Goal: Information Seeking & Learning: Learn about a topic

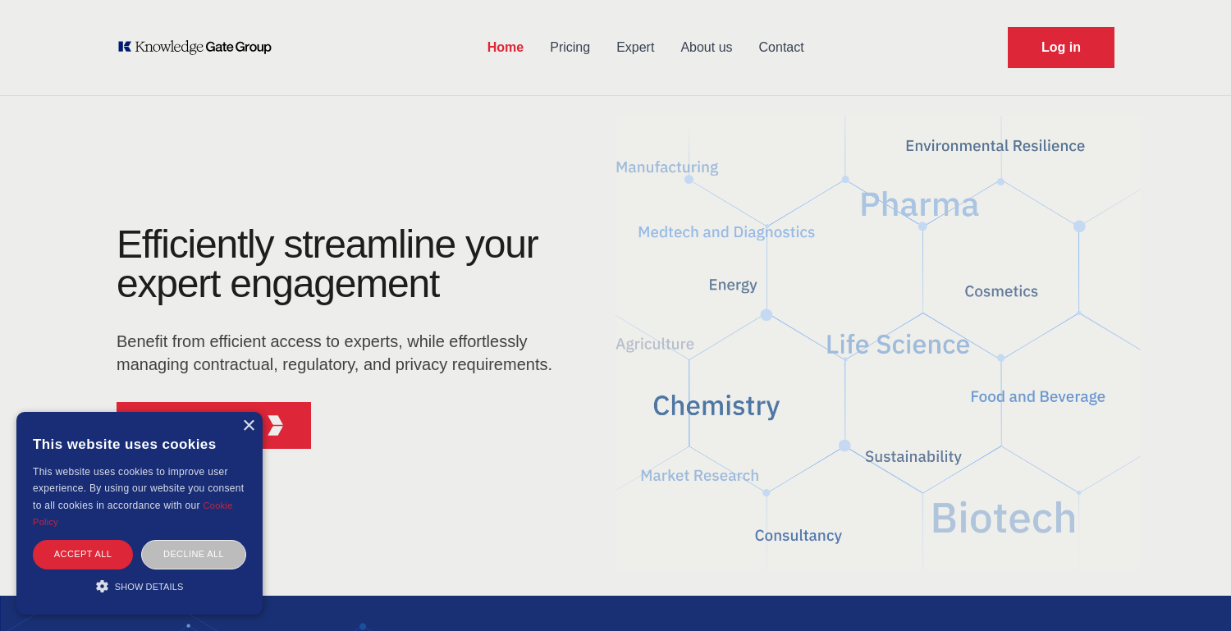
click at [625, 57] on link "Expert" at bounding box center [635, 47] width 64 height 43
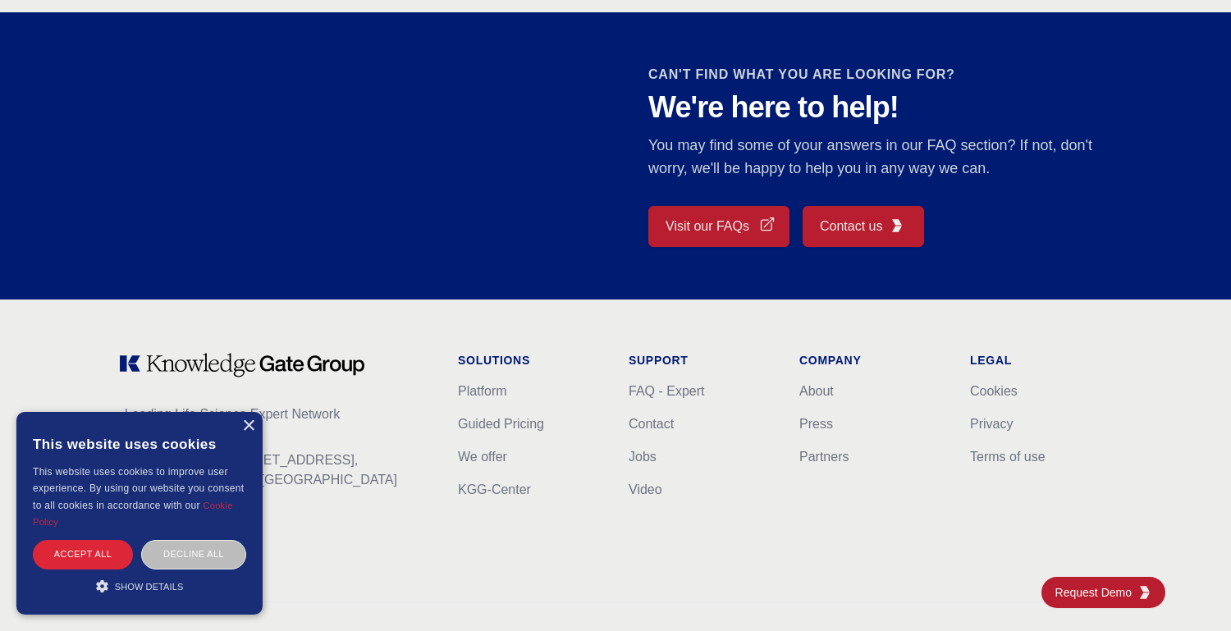
scroll to position [1500, 0]
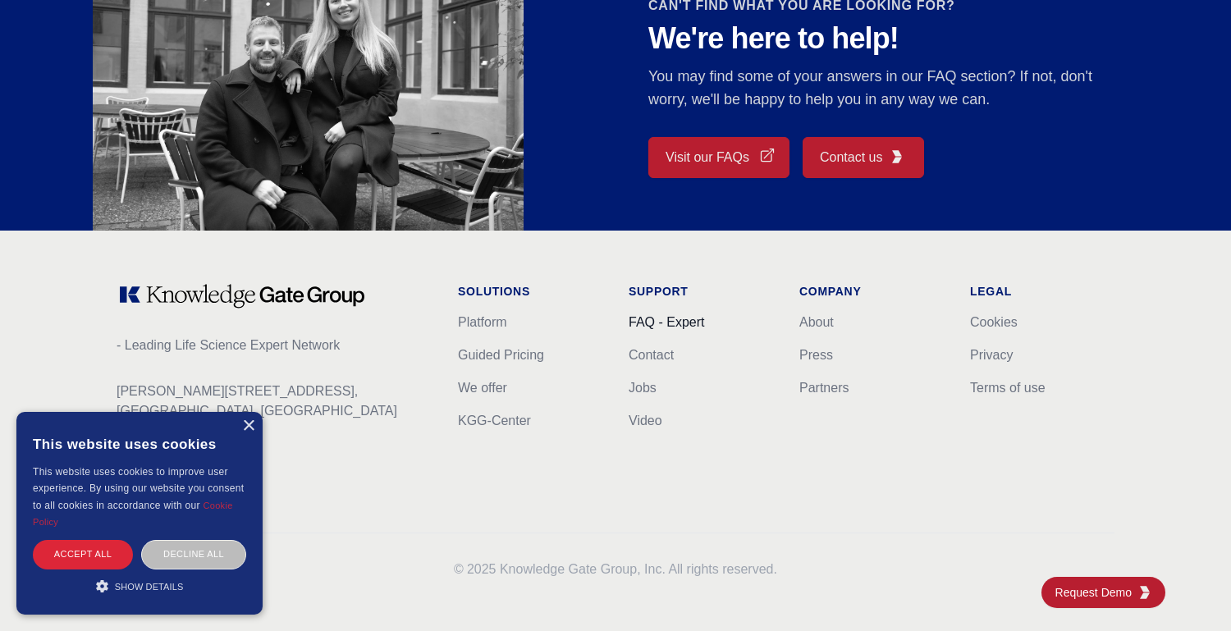
click at [654, 324] on link "FAQ - Expert" at bounding box center [667, 322] width 76 height 14
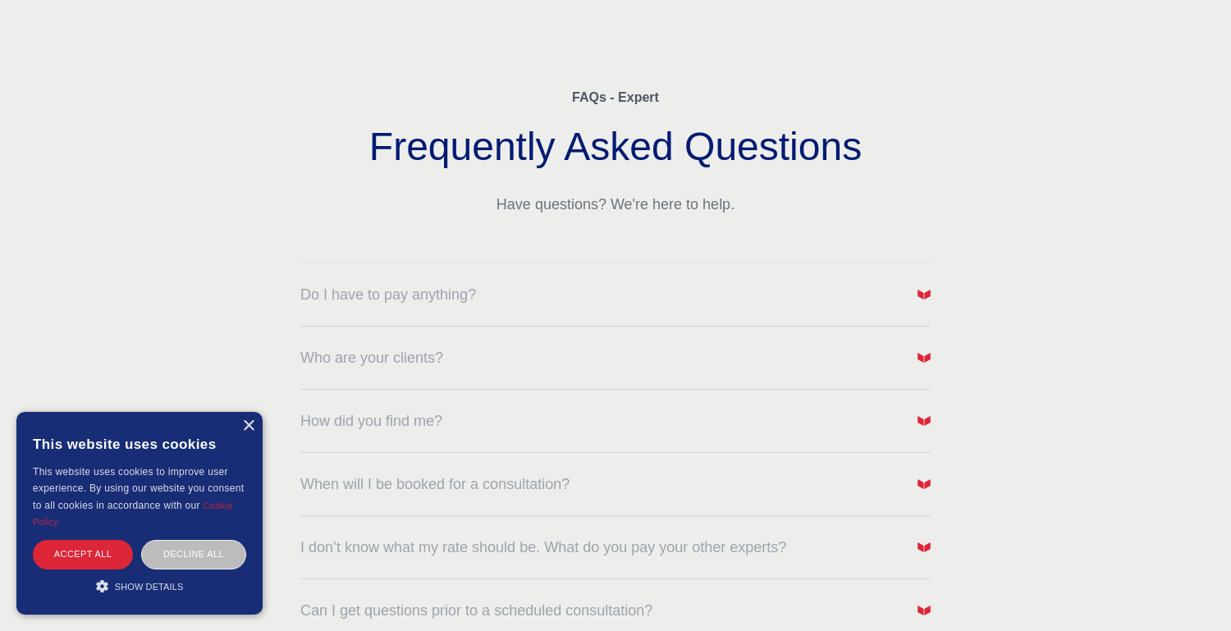
scroll to position [78, 0]
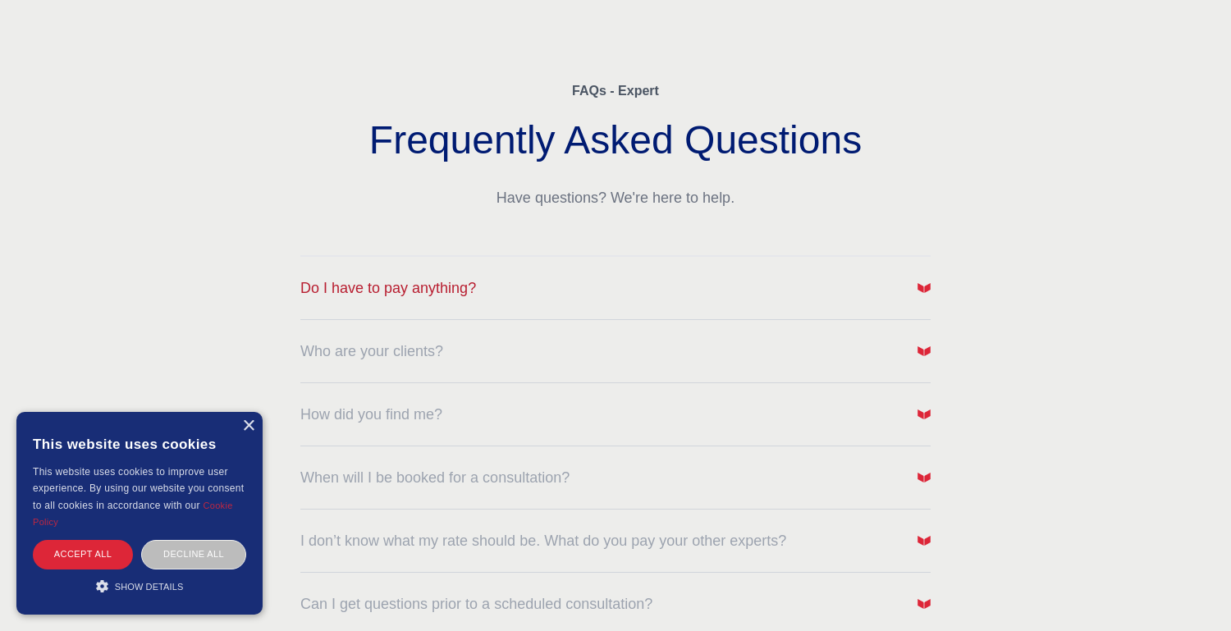
click at [532, 295] on button "Do I have to pay anything?" at bounding box center [615, 288] width 630 height 23
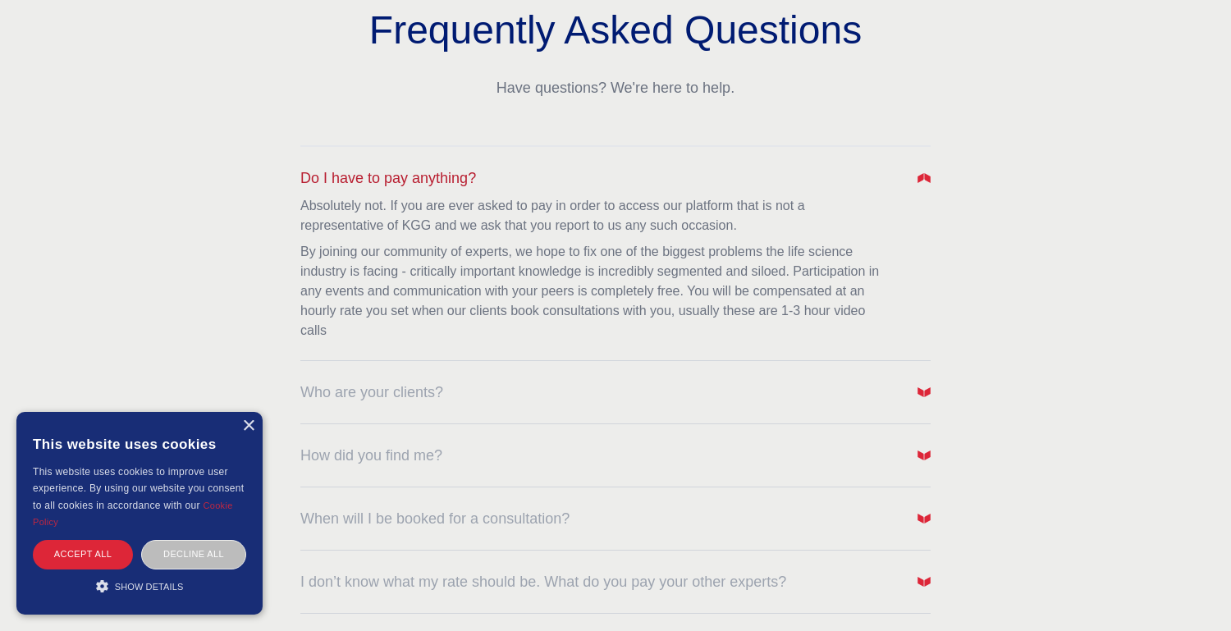
scroll to position [208, 0]
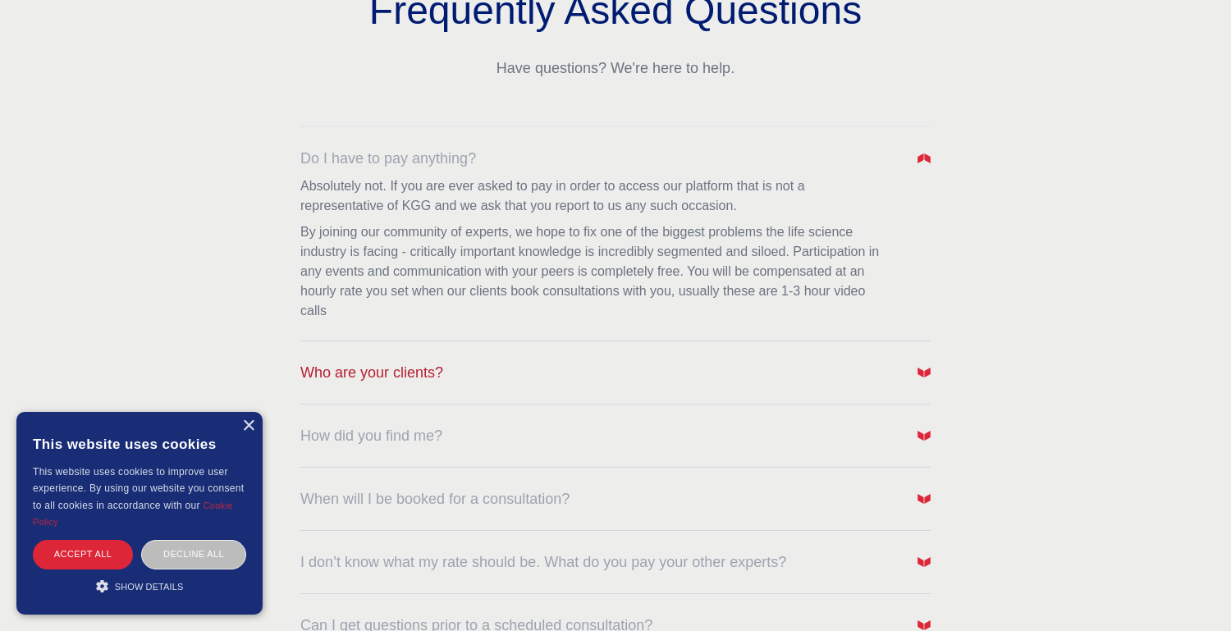
click at [459, 366] on button "Who are your clients?" at bounding box center [615, 372] width 630 height 23
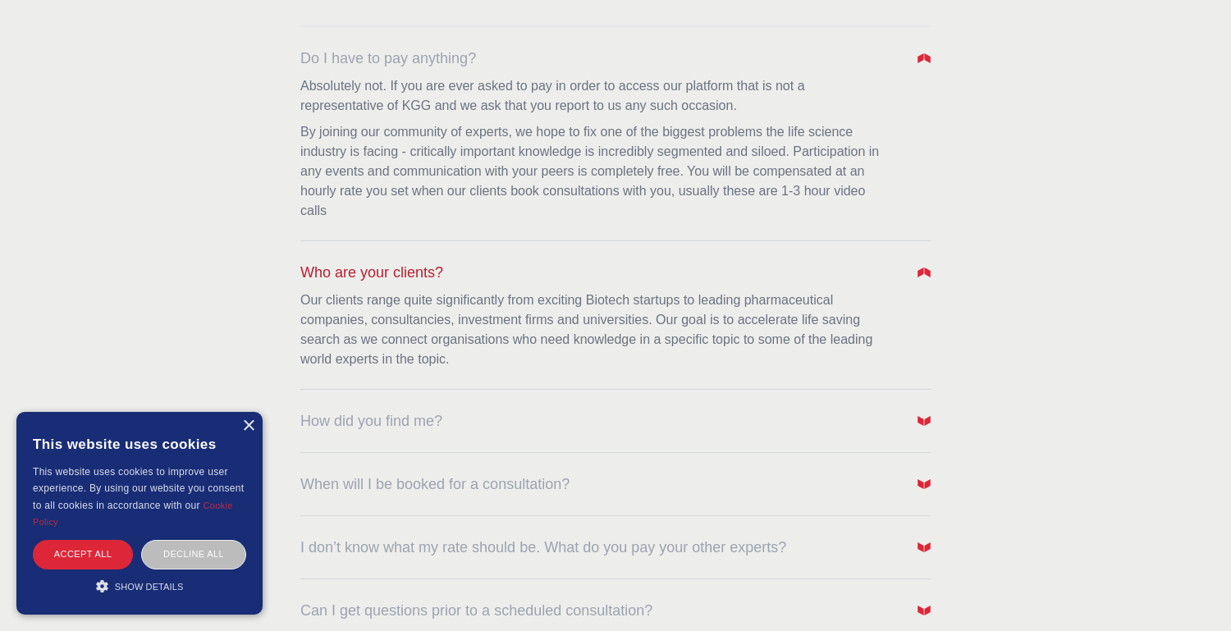
scroll to position [347, 0]
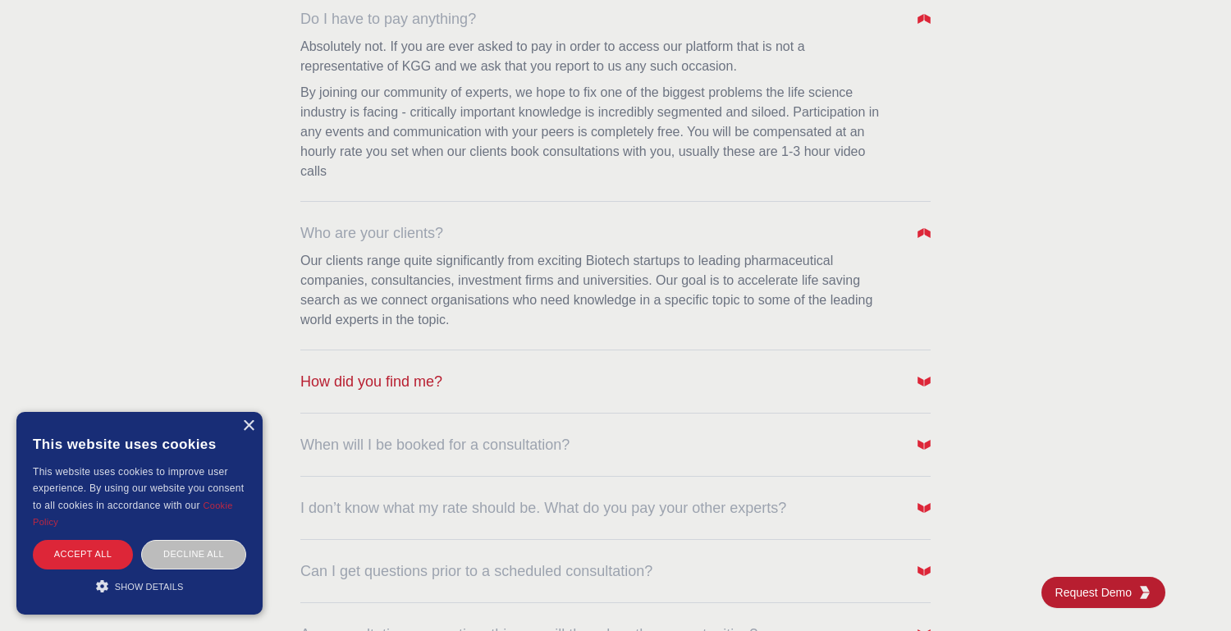
click at [434, 373] on span "How did you find me?" at bounding box center [371, 381] width 142 height 23
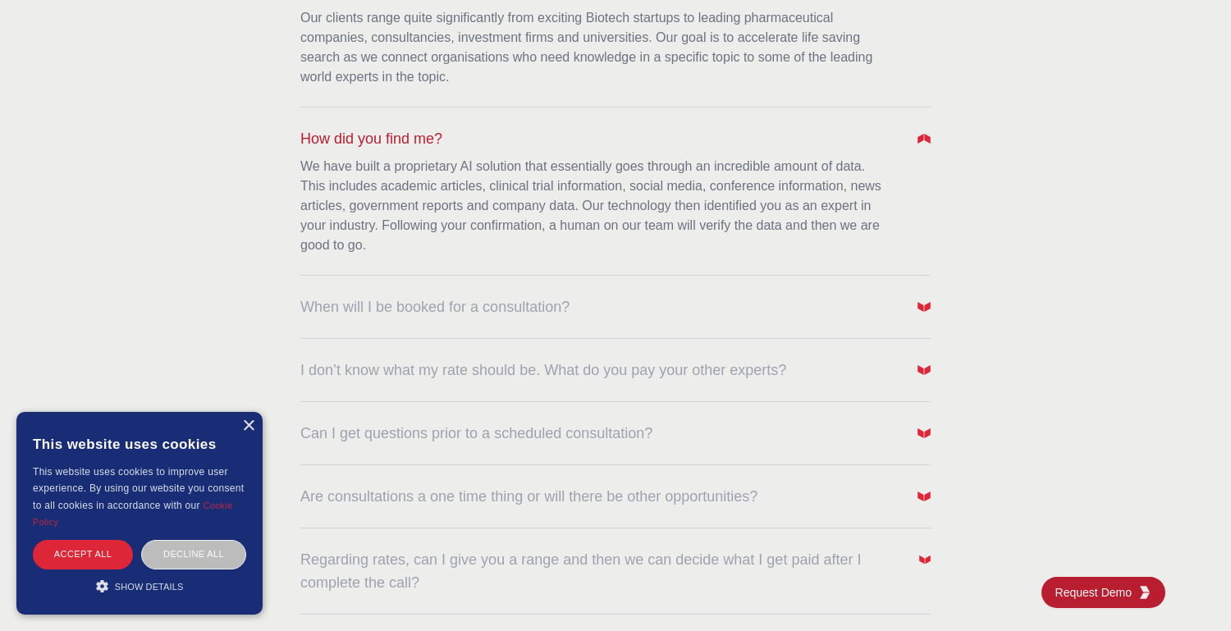
scroll to position [599, 0]
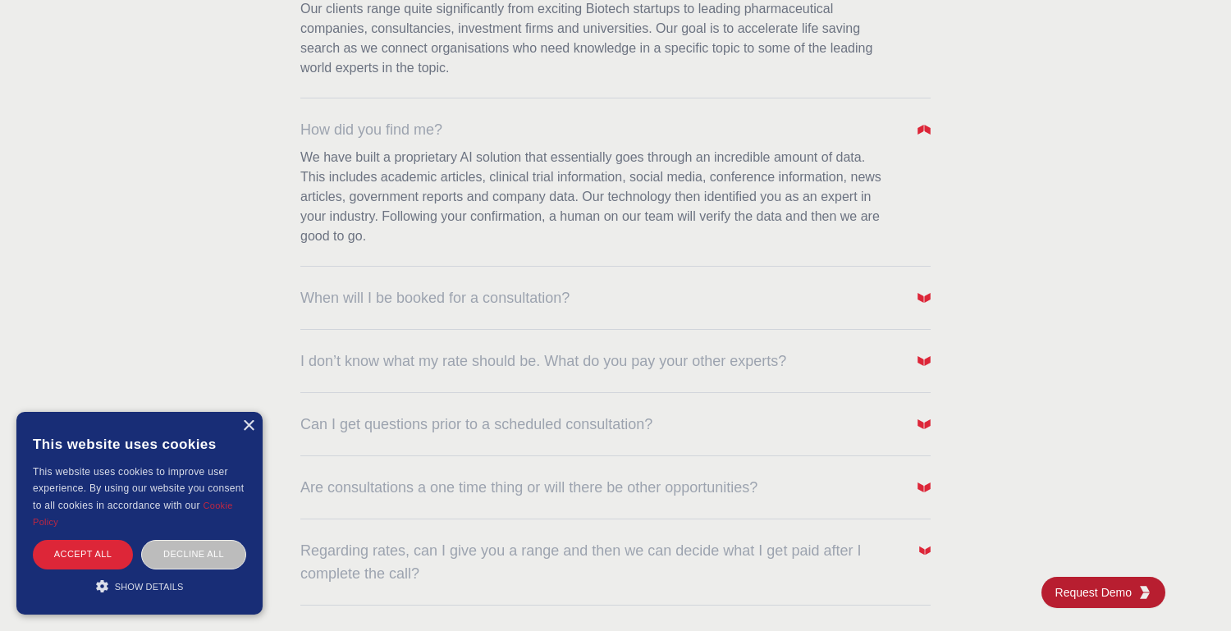
click at [435, 310] on dl "Do I have to pay anything? Absolutely not. If you are ever asked to pay in orde…" at bounding box center [615, 191] width 630 height 914
click at [440, 303] on span "When will I be booked for a consultation?" at bounding box center [434, 297] width 269 height 23
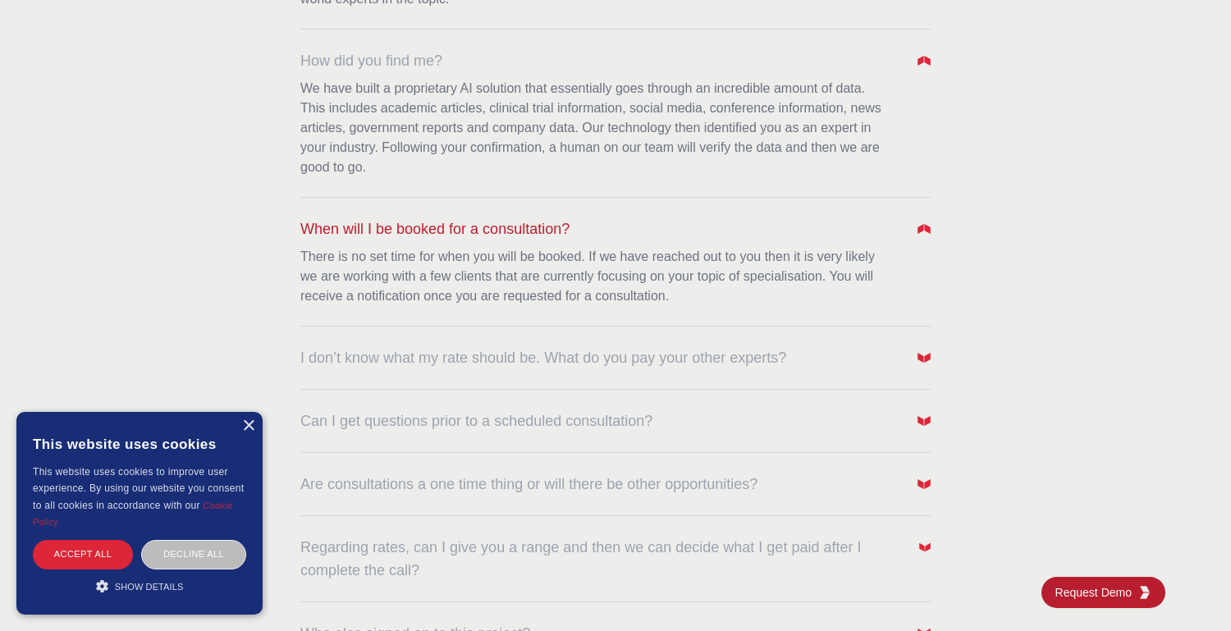
scroll to position [674, 0]
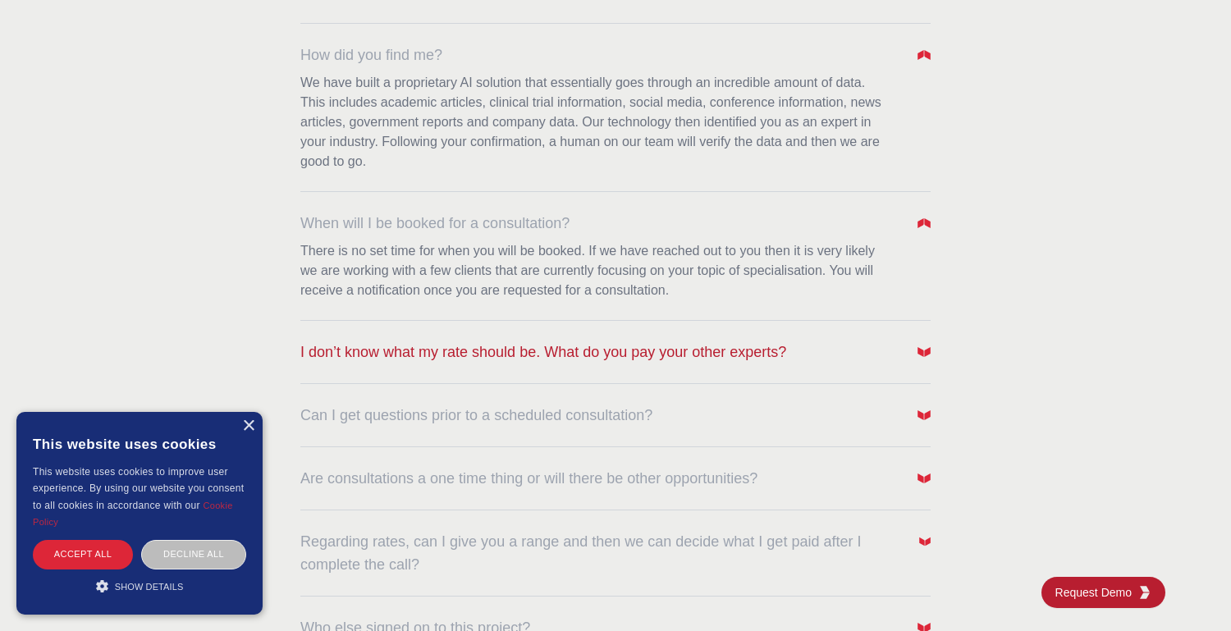
click at [429, 358] on span "I don’t know what my rate should be. What do you pay your other experts?" at bounding box center [543, 352] width 486 height 23
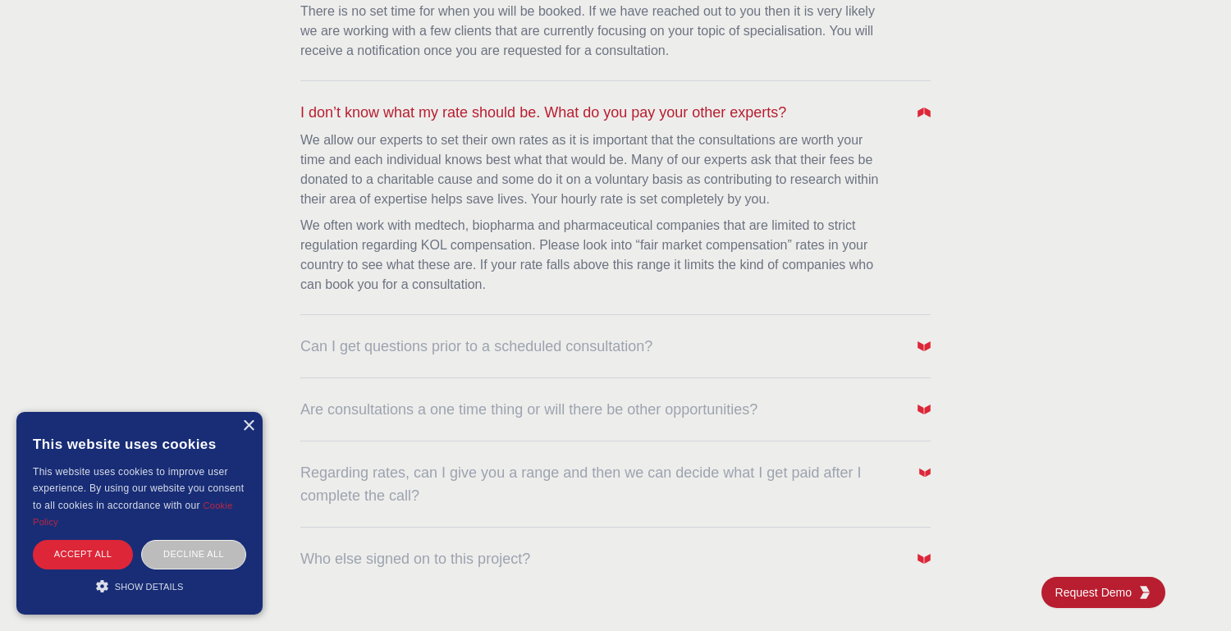
scroll to position [922, 0]
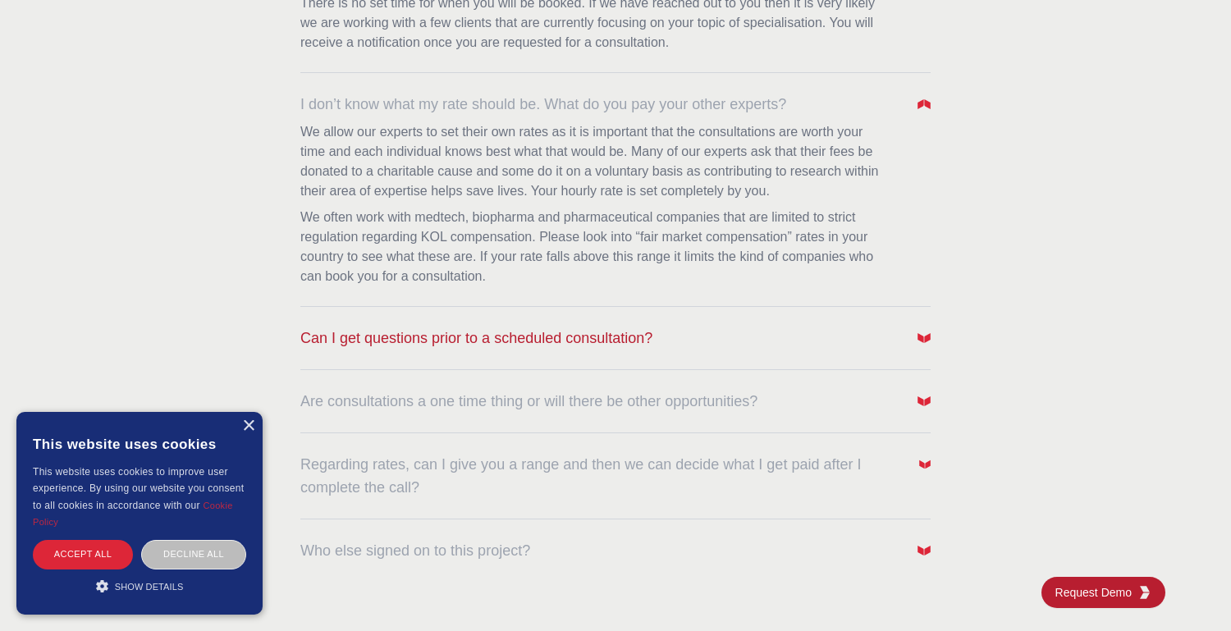
click at [429, 332] on span "Can I get questions prior to a scheduled consultation?" at bounding box center [476, 338] width 352 height 23
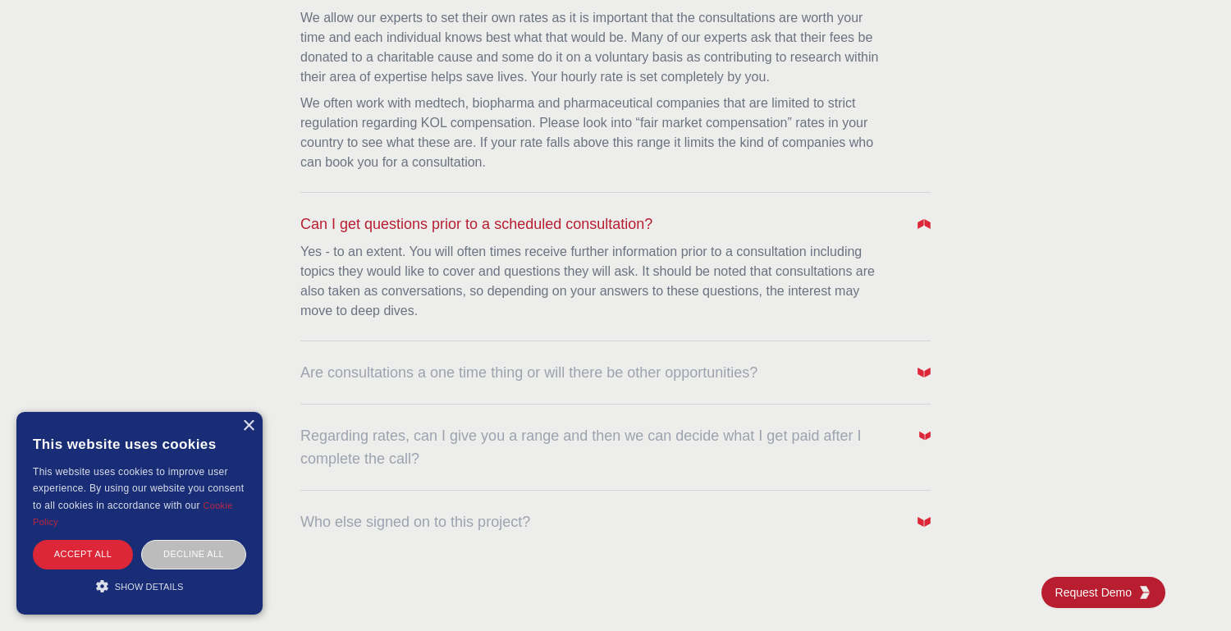
scroll to position [1038, 0]
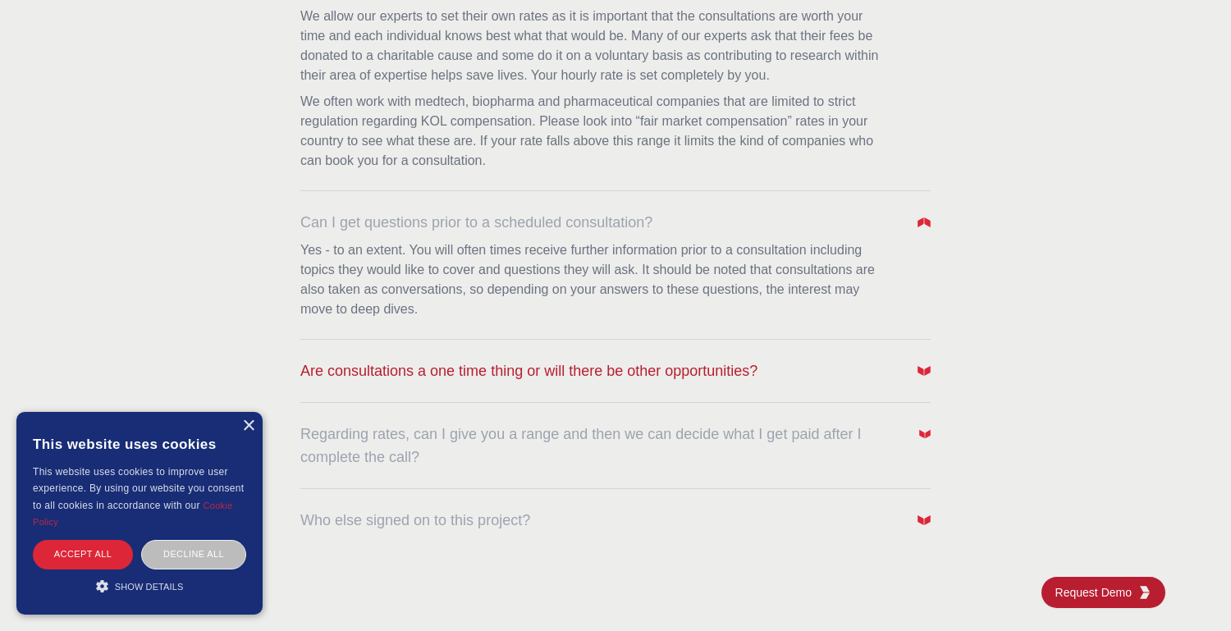
click at [429, 365] on span "Are consultations a one time thing or will there be other opportunities?" at bounding box center [528, 371] width 457 height 23
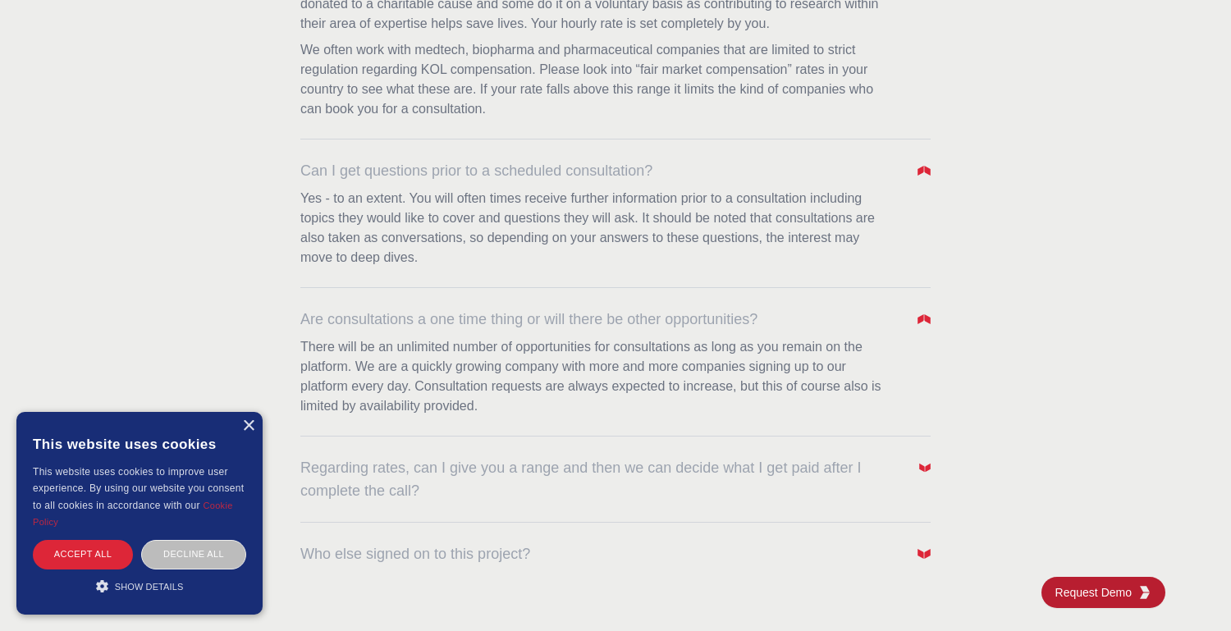
scroll to position [1099, 0]
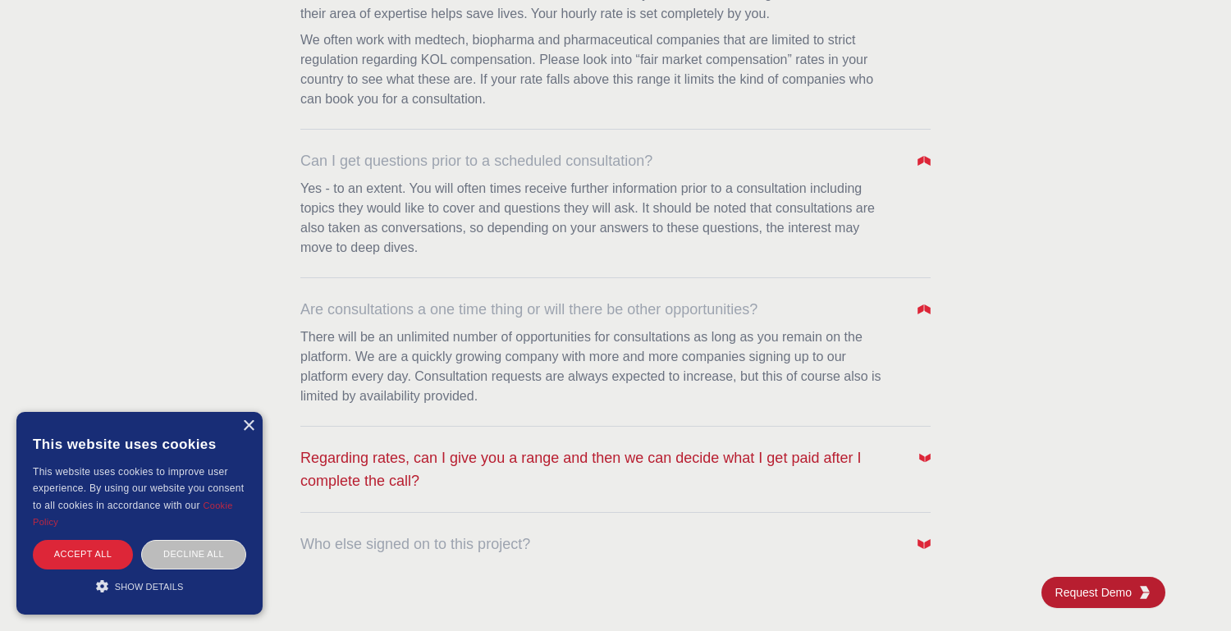
click at [406, 473] on span "Regarding rates, can I give you a range and then we can decide what I get paid …" at bounding box center [599, 470] width 599 height 46
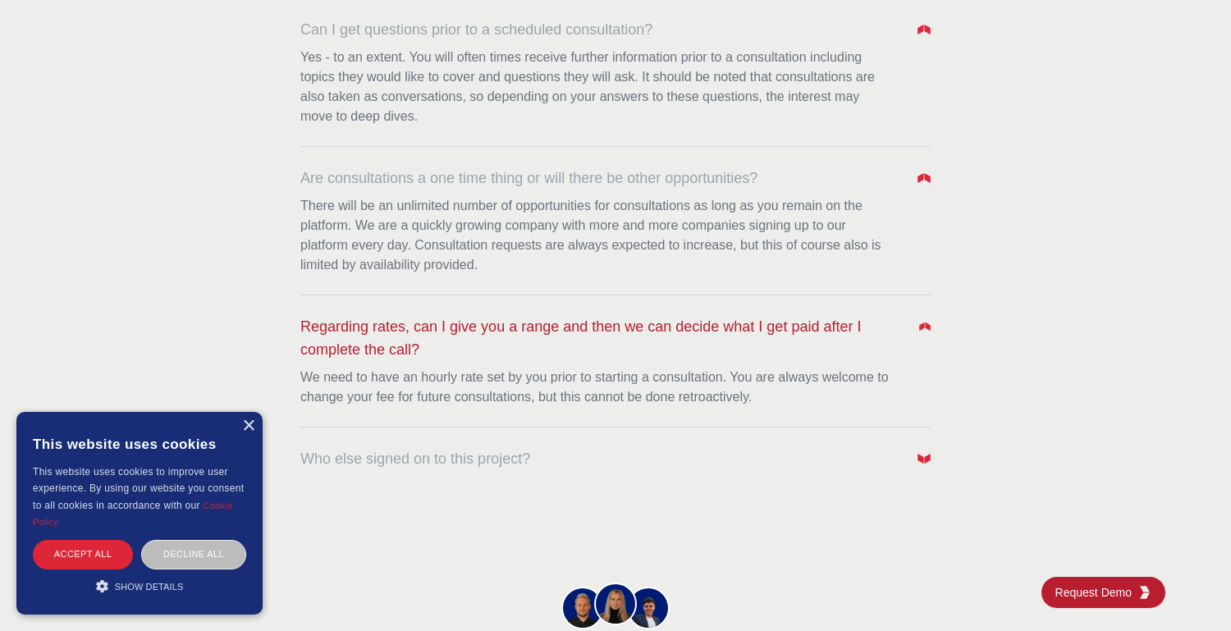
scroll to position [1237, 0]
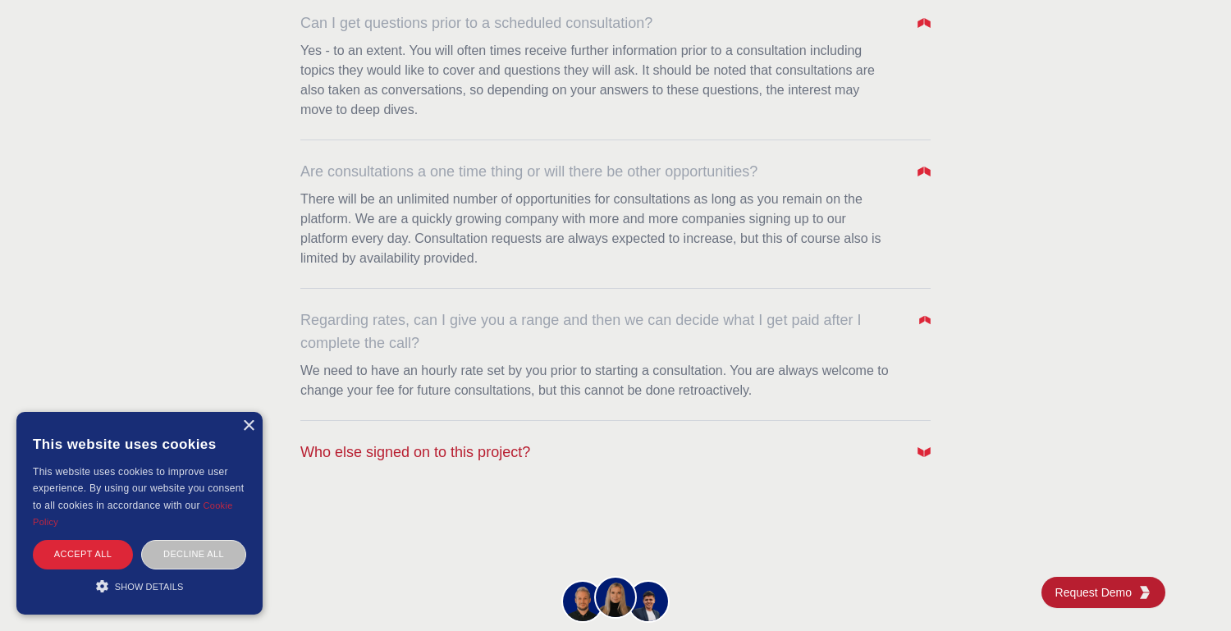
click at [402, 460] on span "Who else signed on to this project?" at bounding box center [415, 452] width 230 height 23
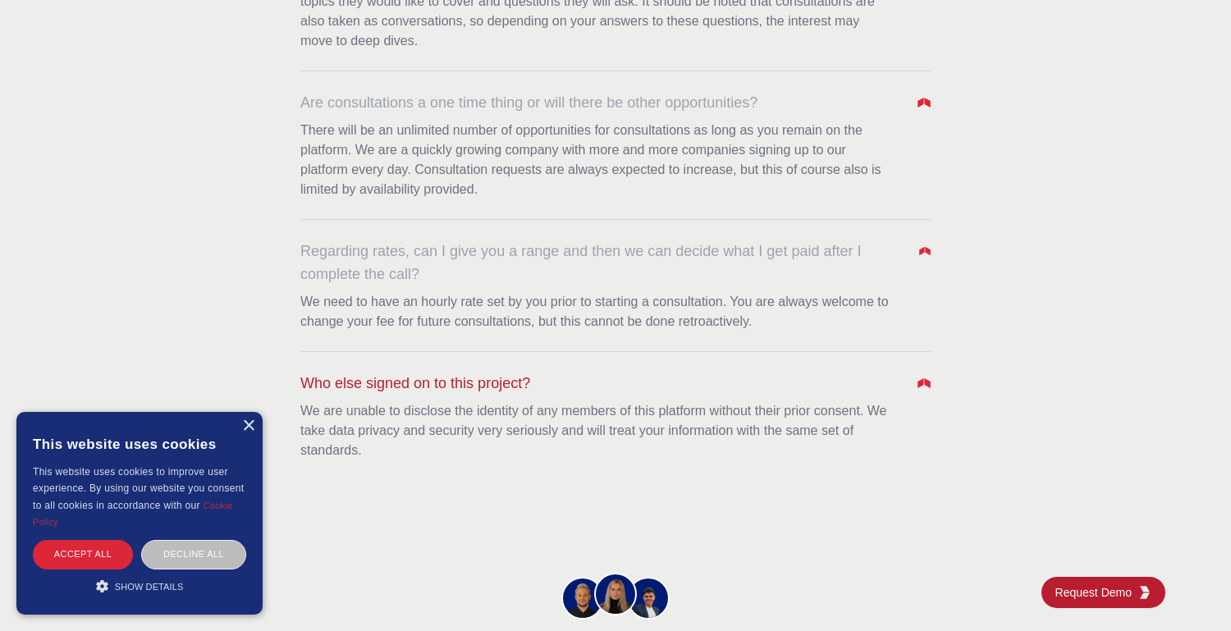
scroll to position [1325, 0]
